Goal: Information Seeking & Learning: Learn about a topic

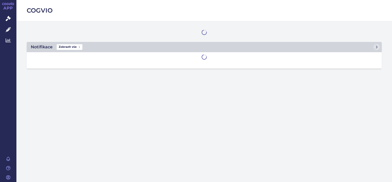
click at [301, 28] on main "Notifikace Zobrazit vše" at bounding box center [204, 44] width 376 height 47
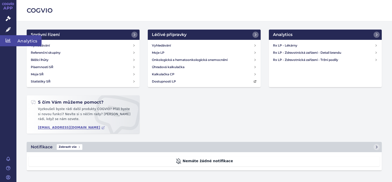
click at [12, 38] on link "Analytics" at bounding box center [8, 40] width 16 height 11
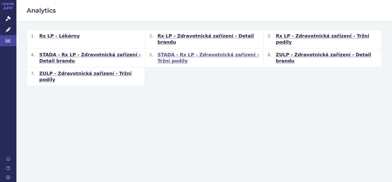
click at [195, 52] on span "STADA - Rx LP - Zdravotnická zařízení - Tržní podíly" at bounding box center [209, 58] width 102 height 12
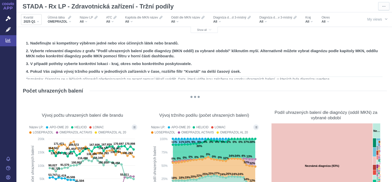
click at [36, 22] on div "2025 Q1" at bounding box center [31, 22] width 15 height 4
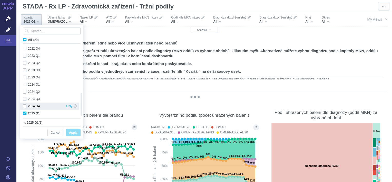
click at [25, 107] on div "2024 Q4 Only" at bounding box center [49, 105] width 59 height 7
checkbox input "true"
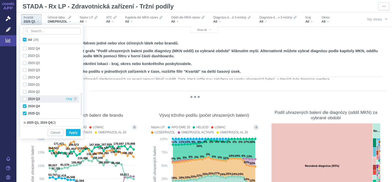
click at [25, 99] on div "2024 Q3 Only" at bounding box center [49, 98] width 59 height 7
checkbox input "true"
click at [72, 133] on span "Apply" at bounding box center [73, 132] width 8 height 6
click at [72, 132] on div "OMEPRAZOL ACTAVIS" at bounding box center [76, 132] width 33 height 5
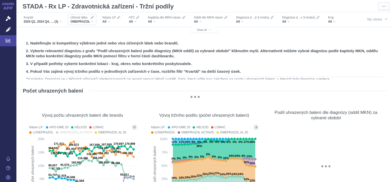
click at [93, 22] on div "OMEPRAZOL" at bounding box center [82, 22] width 23 height 4
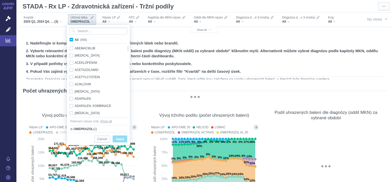
click at [75, 39] on span "All (998)" at bounding box center [81, 40] width 12 height 4
click at [75, 39] on input "All (998)" at bounding box center [76, 38] width 3 height 3
checkbox input "true"
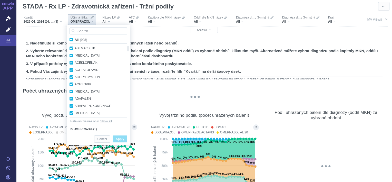
checkbox input "true"
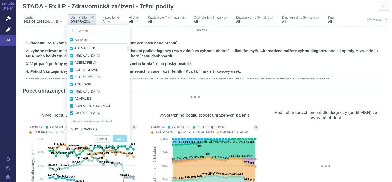
checkbox input "true"
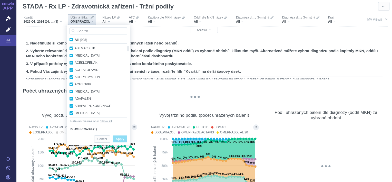
checkbox input "true"
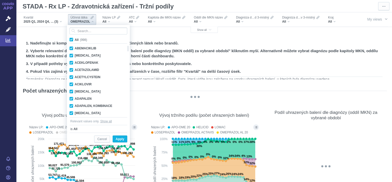
click at [75, 40] on span "All (998)" at bounding box center [81, 40] width 12 height 4
click at [75, 40] on input "All (998)" at bounding box center [76, 38] width 3 height 3
checkbox input "false"
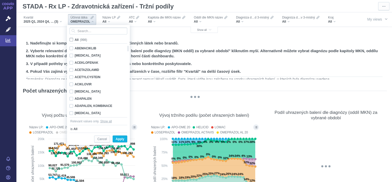
checkbox input "false"
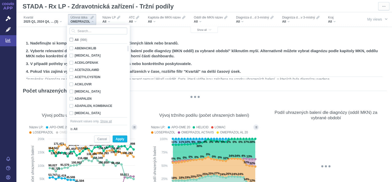
checkbox input "false"
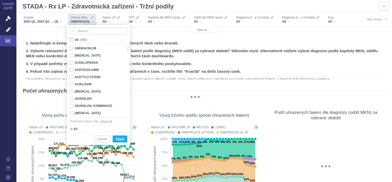
checkbox input "false"
click at [128, 53] on div at bounding box center [128, 81] width 4 height 72
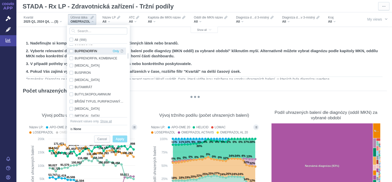
click at [72, 51] on div "BUPRENORFIN Only" at bounding box center [96, 51] width 59 height 7
checkbox input "true"
click at [120, 140] on span "Apply" at bounding box center [120, 139] width 8 height 6
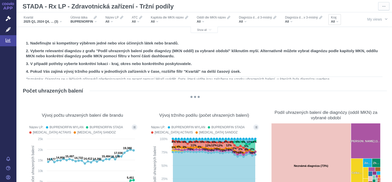
click at [339, 23] on div "All" at bounding box center [334, 22] width 7 height 4
click at [201, 30] on span "Show all" at bounding box center [204, 30] width 14 height 3
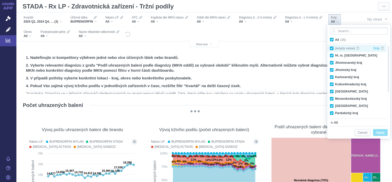
click at [332, 48] on div "(empty value) Only" at bounding box center [357, 48] width 59 height 7
checkbox input "false"
click at [335, 38] on span "All (15)" at bounding box center [340, 40] width 11 height 4
click at [335, 38] on input "All (15)" at bounding box center [336, 38] width 3 height 3
checkbox input "true"
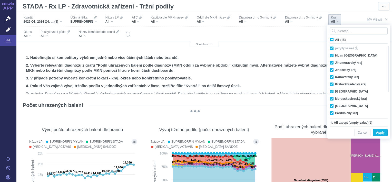
checkbox input "true"
click at [332, 41] on label "All (15)" at bounding box center [339, 39] width 19 height 5
click at [335, 40] on input "All (15)" at bounding box center [336, 38] width 3 height 3
checkbox input "false"
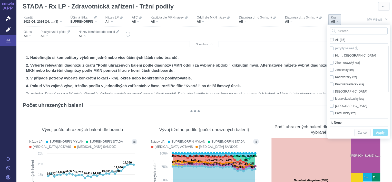
checkbox input "false"
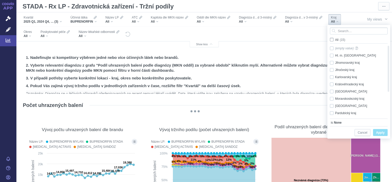
checkbox input "false"
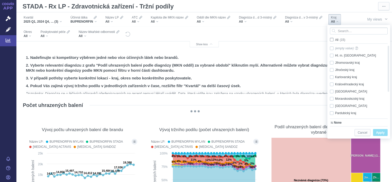
checkbox input "false"
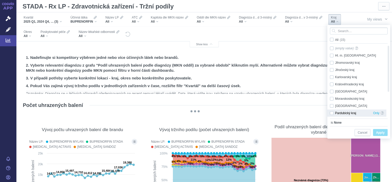
click at [331, 115] on div "Pardubický kraj Only" at bounding box center [357, 112] width 59 height 7
checkbox input "true"
click at [379, 132] on span "Apply" at bounding box center [381, 132] width 8 height 6
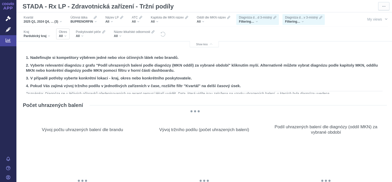
click at [66, 36] on div "All" at bounding box center [63, 36] width 8 height 4
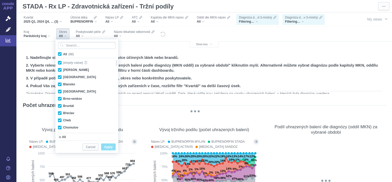
click at [63, 54] on span "All (88)" at bounding box center [68, 54] width 11 height 4
click at [63, 54] on input "All (88)" at bounding box center [64, 52] width 3 height 3
checkbox input "false"
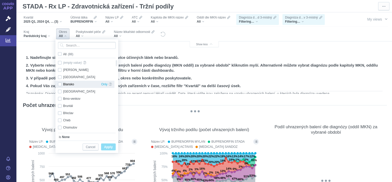
checkbox input "false"
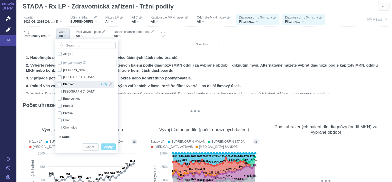
checkbox input "false"
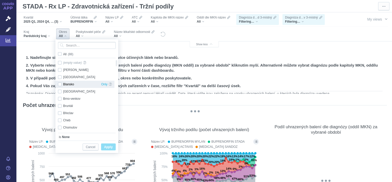
checkbox input "false"
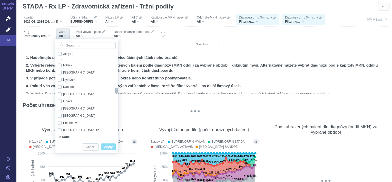
drag, startPoint x: 116, startPoint y: 62, endPoint x: 115, endPoint y: 93, distance: 30.9
click at [115, 93] on div at bounding box center [117, 91] width 4 height 6
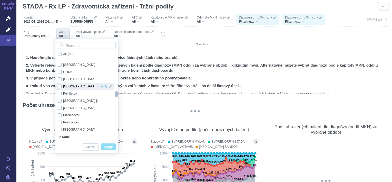
click at [61, 86] on div "Pardubice Only" at bounding box center [84, 86] width 59 height 7
click at [60, 86] on div "Pardubice Only" at bounding box center [84, 86] width 59 height 7
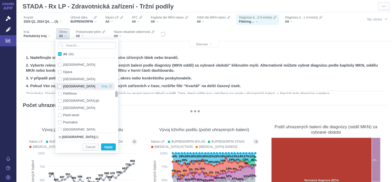
checkbox input "true"
click at [60, 86] on div "Pardubice Only" at bounding box center [84, 86] width 59 height 7
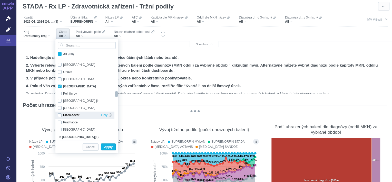
checkbox input "true"
click at [112, 147] on span "Apply" at bounding box center [108, 147] width 8 height 6
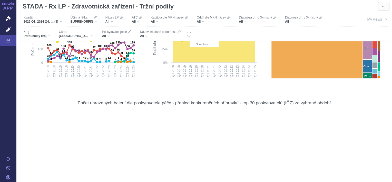
scroll to position [43, 0]
